Goal: Find specific page/section: Find specific page/section

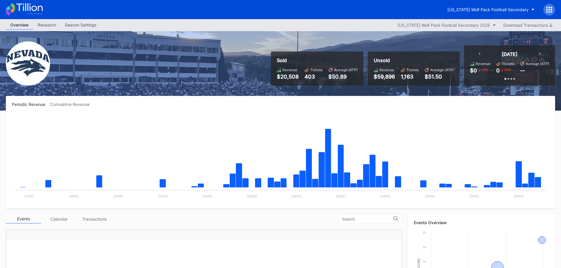
scroll to position [118, 0]
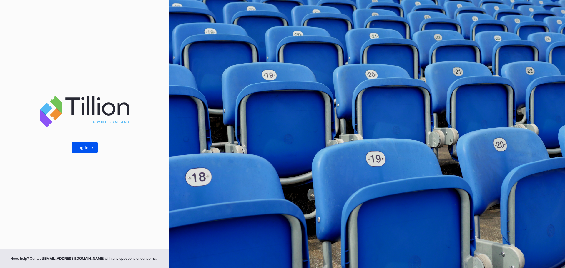
click at [85, 149] on div "Log In ->" at bounding box center [84, 147] width 17 height 5
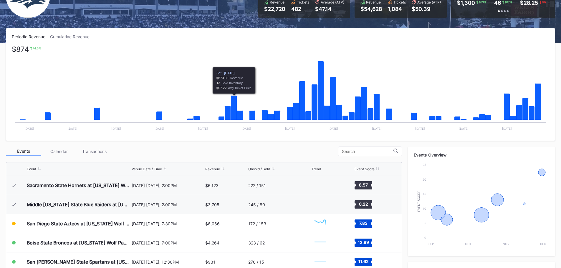
scroll to position [88, 0]
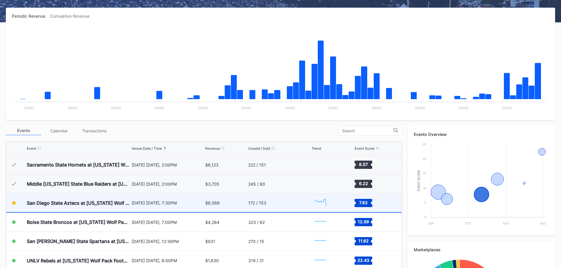
click at [253, 202] on div "172 / 153" at bounding box center [257, 203] width 18 height 5
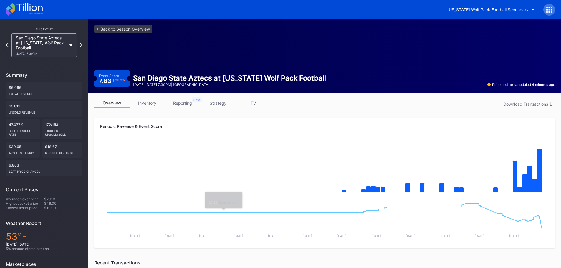
click at [155, 100] on link "inventory" at bounding box center [147, 103] width 35 height 9
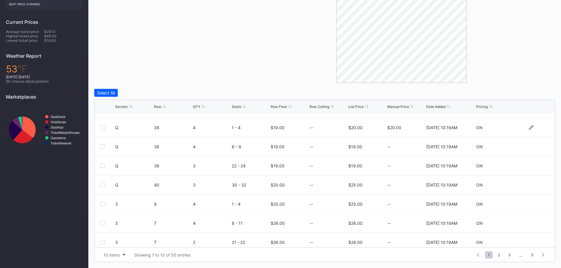
scroll to position [57, 0]
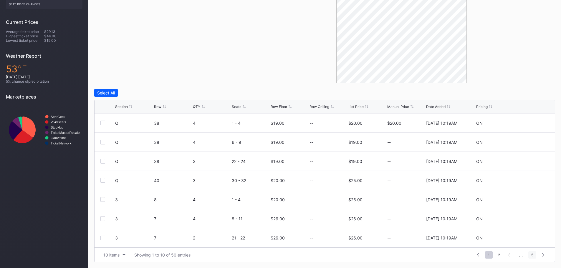
click at [533, 256] on span "5" at bounding box center [532, 254] width 8 height 7
click at [109, 255] on div "10 items" at bounding box center [111, 255] width 16 height 5
click at [119, 232] on div "100 items" at bounding box center [114, 229] width 28 height 11
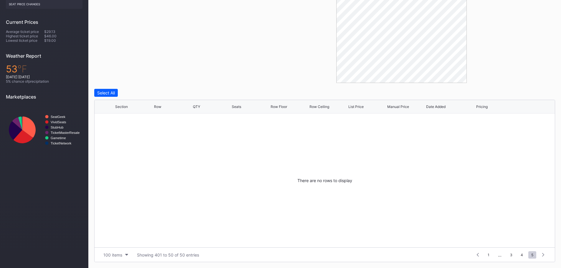
click at [485, 257] on div "1 ... 3 4 5 6 7 ... 1" at bounding box center [510, 255] width 77 height 8
click at [487, 257] on span "1" at bounding box center [489, 254] width 8 height 7
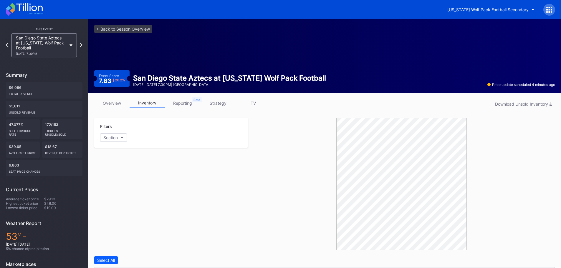
click at [132, 20] on div "<- Back to Season Overview Event Score 7.83 20.2 % San Diego State Aztecs at [U…" at bounding box center [324, 56] width 473 height 74
click at [128, 26] on link "<- Back to Season Overview" at bounding box center [123, 29] width 58 height 8
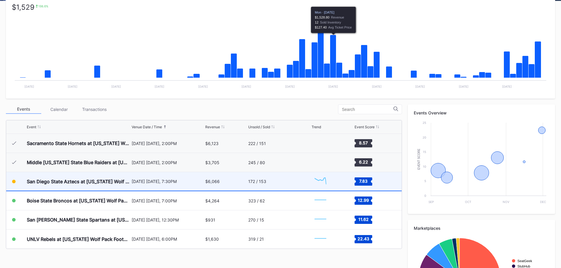
scroll to position [118, 0]
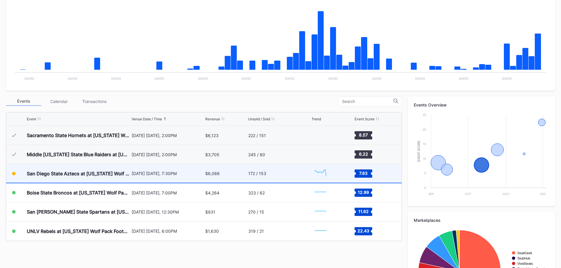
click at [188, 177] on div "[DATE] [DATE], 7:30PM" at bounding box center [168, 173] width 72 height 19
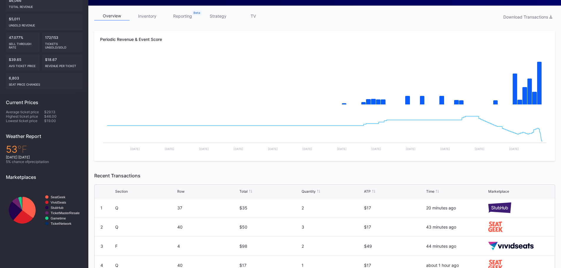
scroll to position [84, 0]
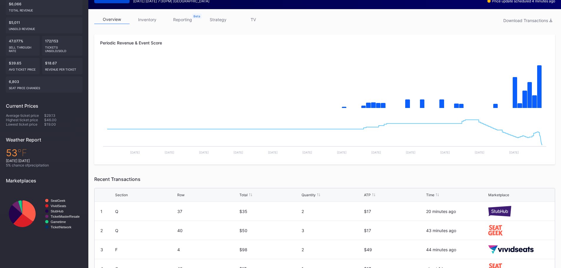
click at [109, 18] on link "overview" at bounding box center [111, 19] width 35 height 9
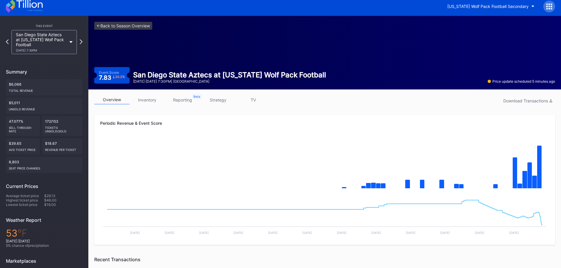
scroll to position [0, 0]
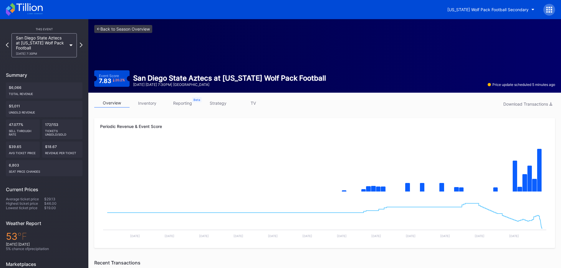
click at [120, 34] on div "<- Back to Season Overview Event Score 7.83 20.2 % [GEOGRAPHIC_DATA] Aztecs at …" at bounding box center [324, 56] width 473 height 74
click at [122, 29] on link "<- Back to Season Overview" at bounding box center [123, 29] width 58 height 8
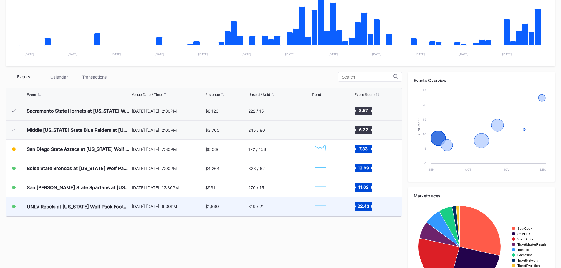
scroll to position [147, 0]
